Goal: Find specific page/section: Find specific page/section

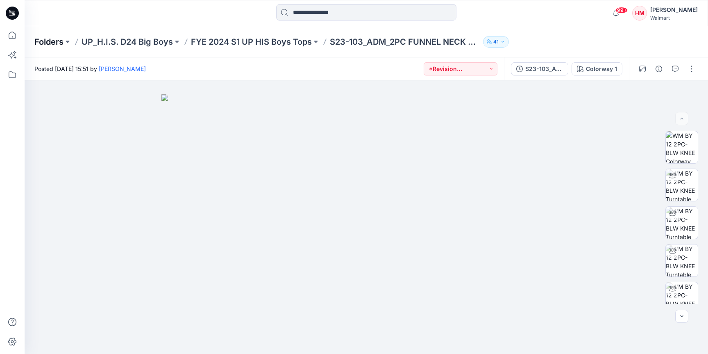
click at [61, 40] on p "Folders" at bounding box center [48, 41] width 29 height 11
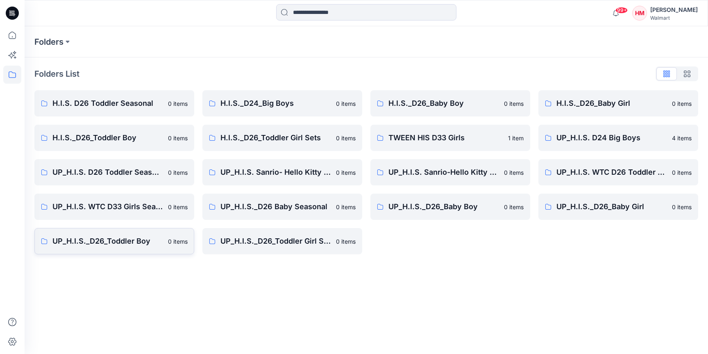
click at [100, 245] on p "UP_H.I.S._D26_Toddler Boy" at bounding box center [107, 240] width 111 height 11
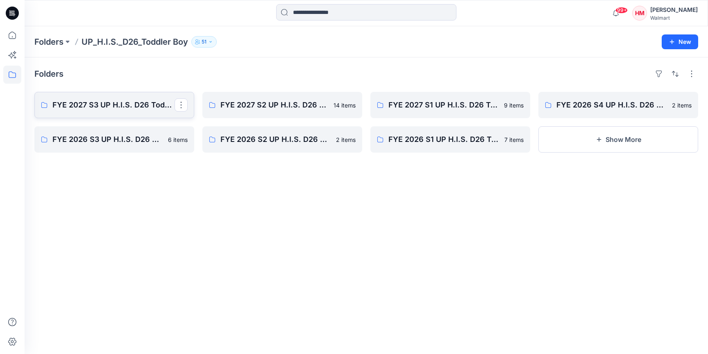
click at [147, 100] on p "FYE 2027 S3 UP H.I.S. D26 Toddler Boy" at bounding box center [113, 104] width 122 height 11
